Goal: Task Accomplishment & Management: Manage account settings

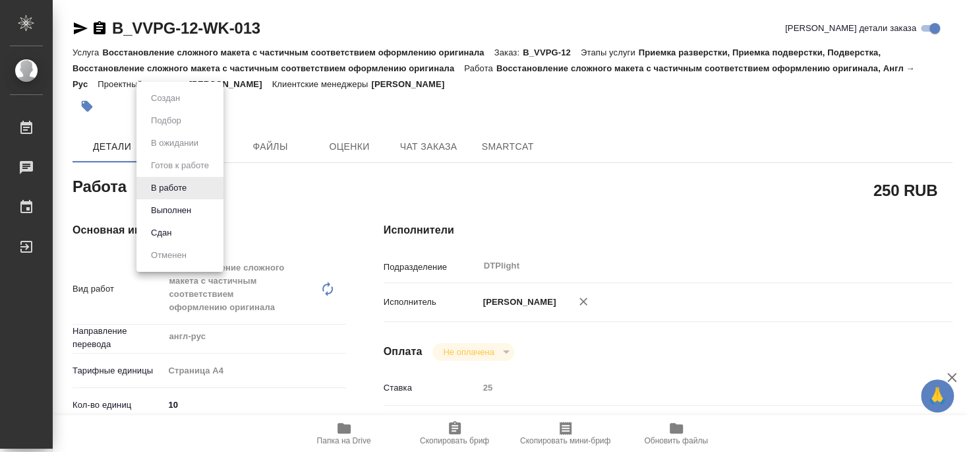
click at [588, 113] on div at bounding box center [483, 226] width 967 height 452
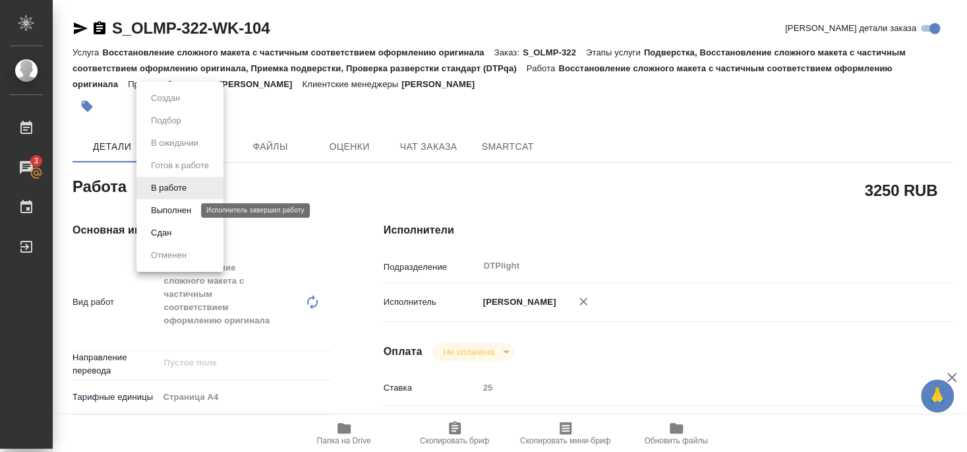
click at [175, 210] on button "Выполнен" at bounding box center [171, 210] width 48 height 15
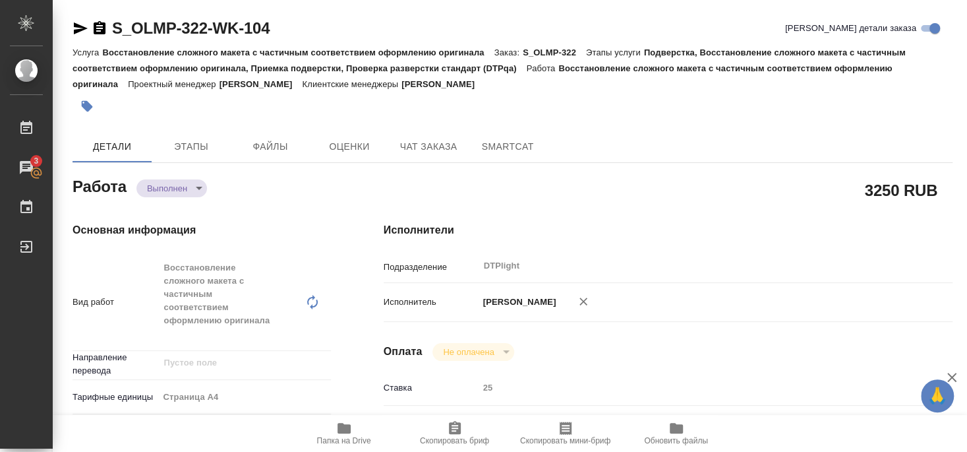
type textarea "x"
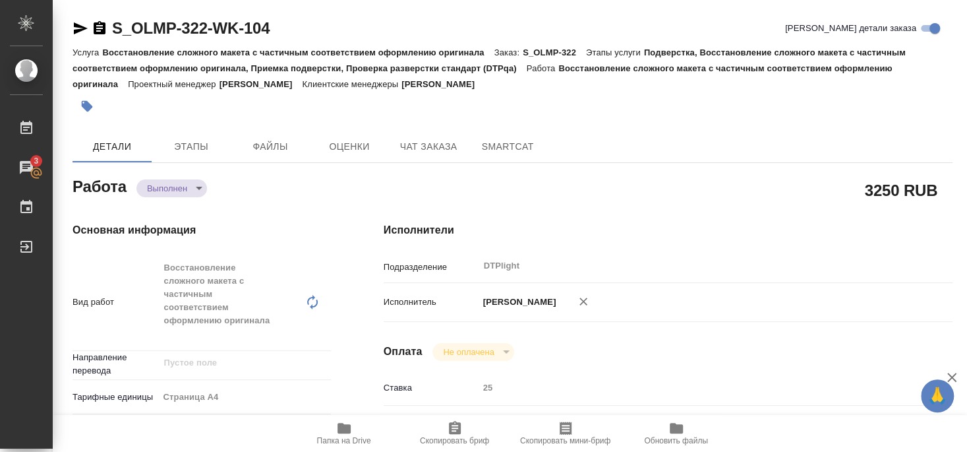
type textarea "x"
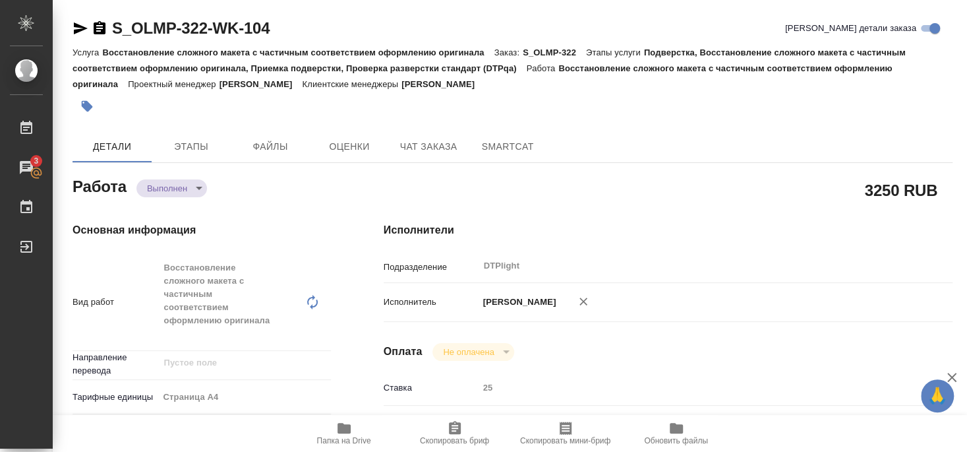
type textarea "x"
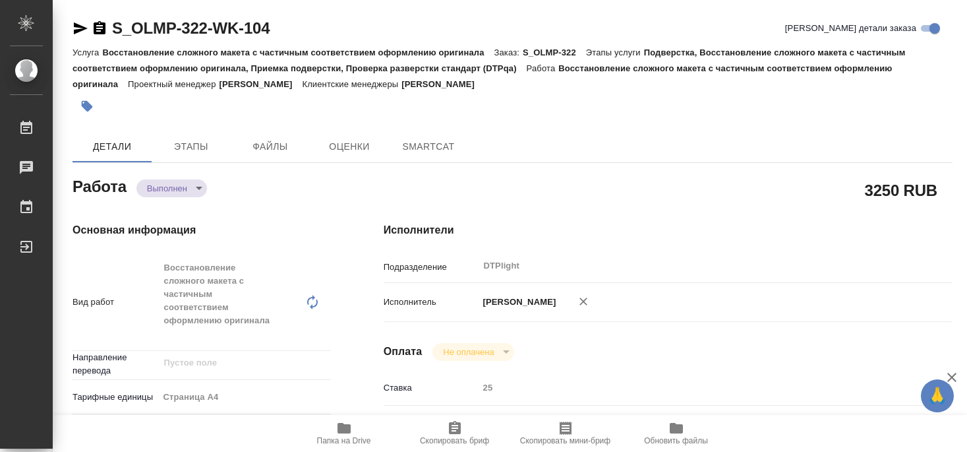
type textarea "x"
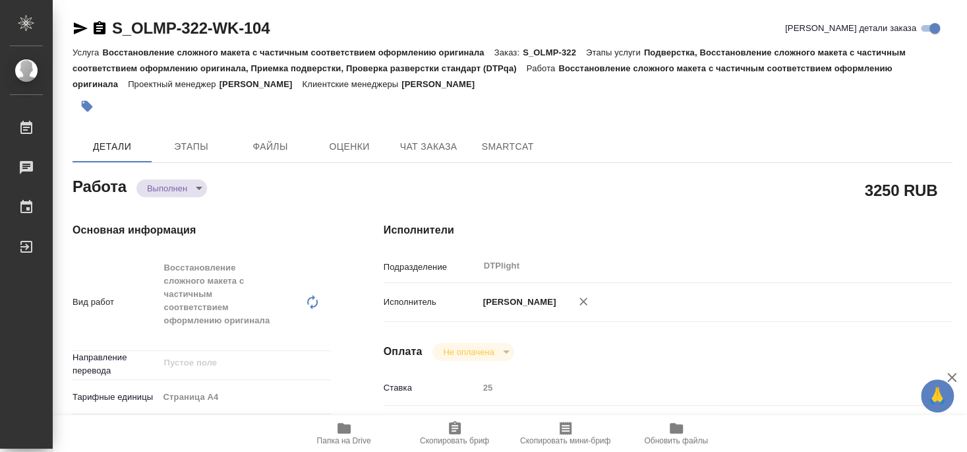
type textarea "x"
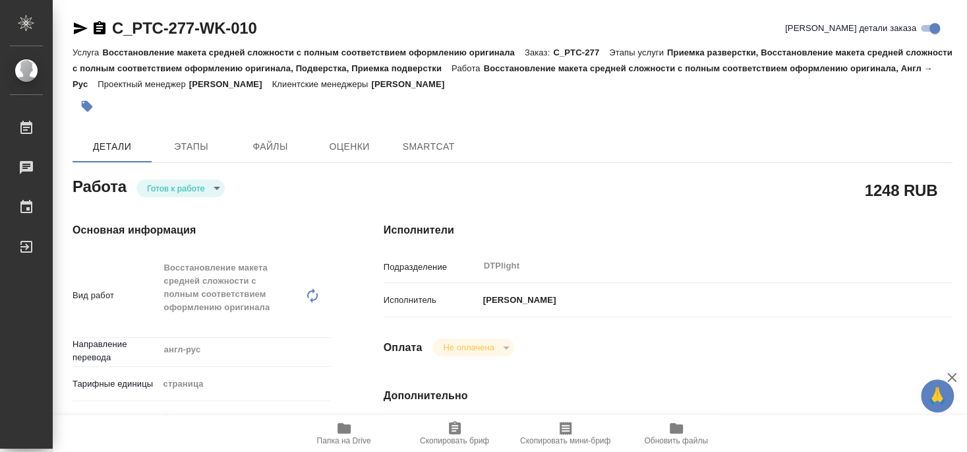
type textarea "x"
